Goal: Find specific page/section: Find specific page/section

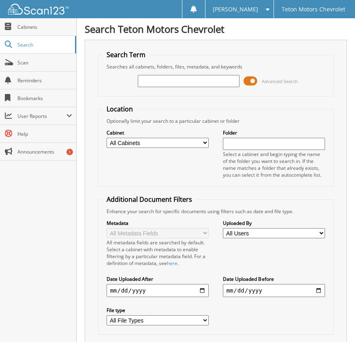
click at [188, 81] on input "text" at bounding box center [189, 81] width 102 height 12
type input "6176086"
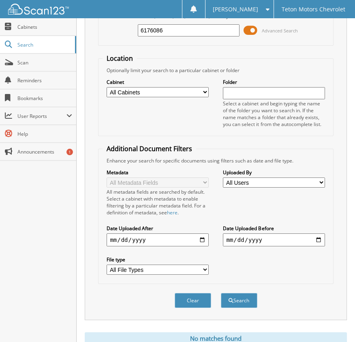
scroll to position [73, 0]
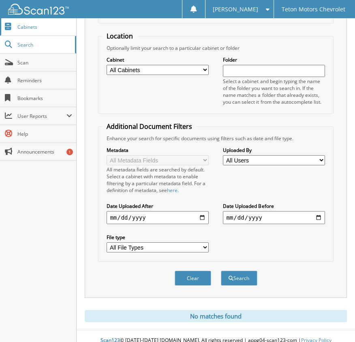
click at [34, 27] on span "Cabinets" at bounding box center [44, 26] width 55 height 7
